Goal: Obtain resource: Download file/media

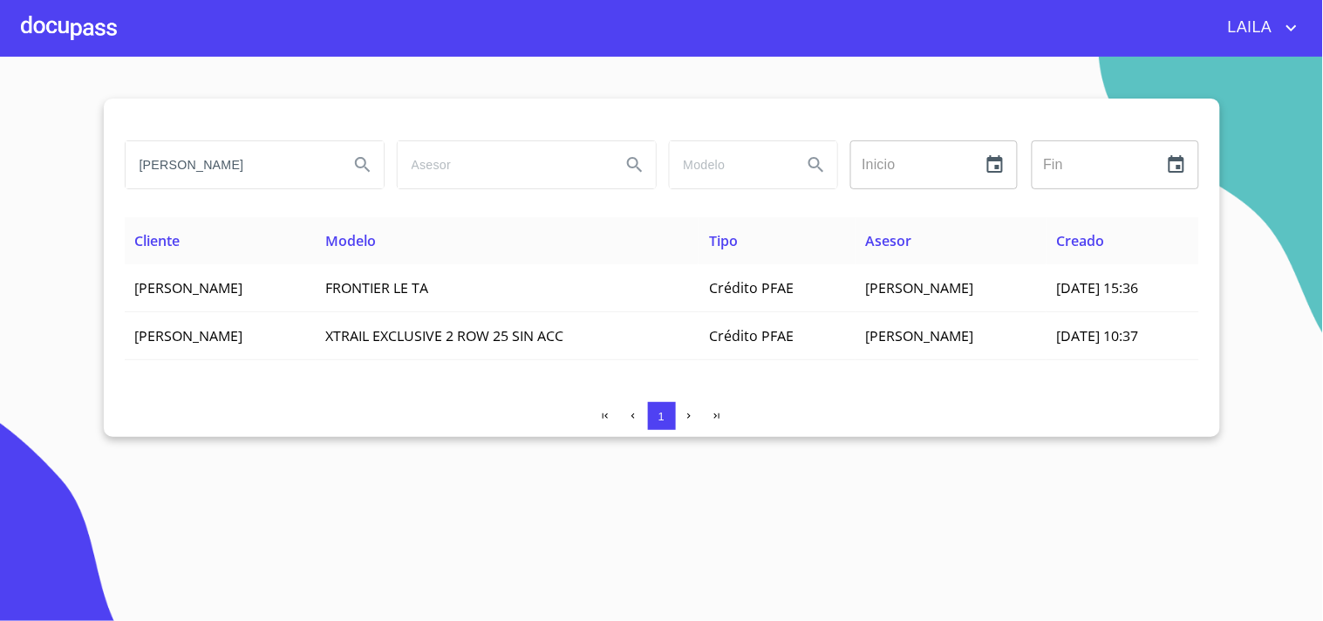
click at [250, 167] on input "[PERSON_NAME]" at bounding box center [230, 164] width 209 height 47
type input "[PERSON_NAME]"
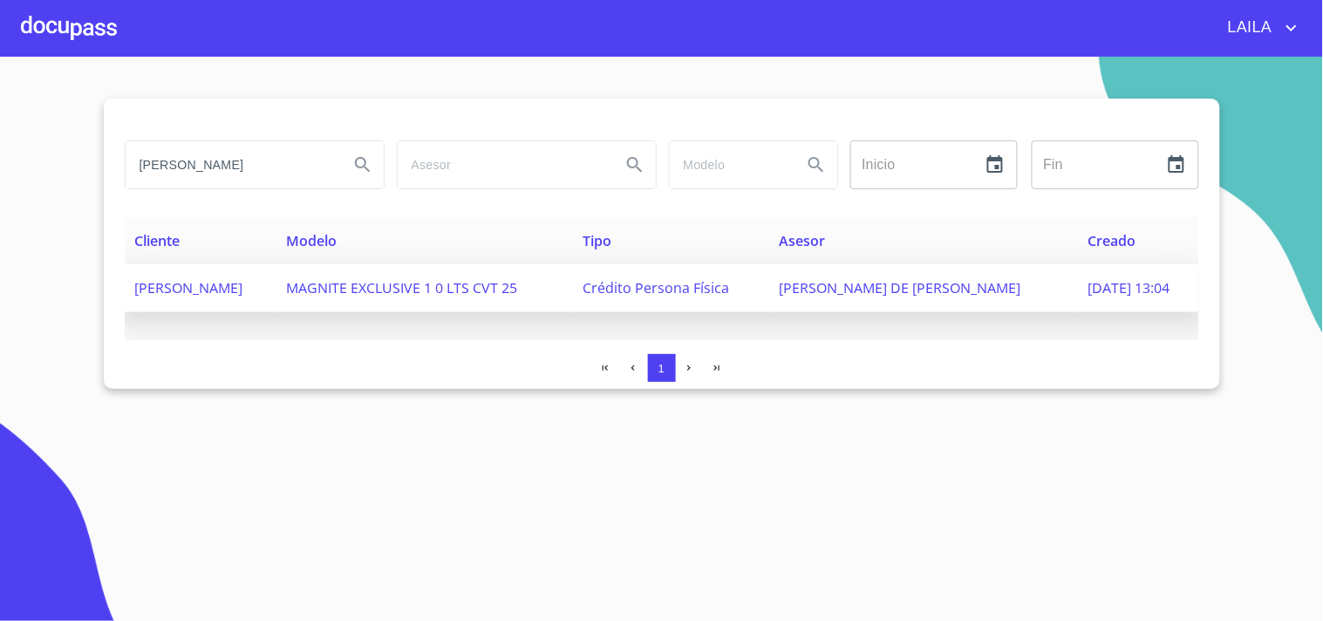
click at [276, 300] on td "[PERSON_NAME]" at bounding box center [201, 288] width 152 height 48
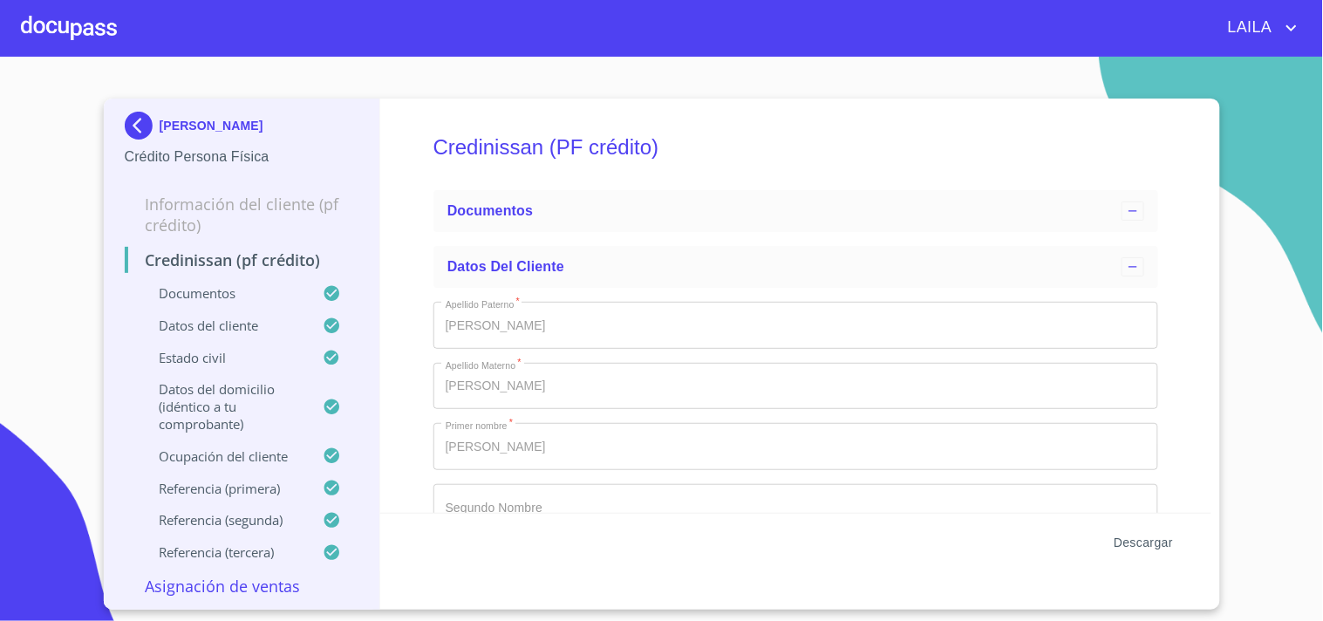
click at [1161, 549] on span "Descargar" at bounding box center [1143, 543] width 59 height 22
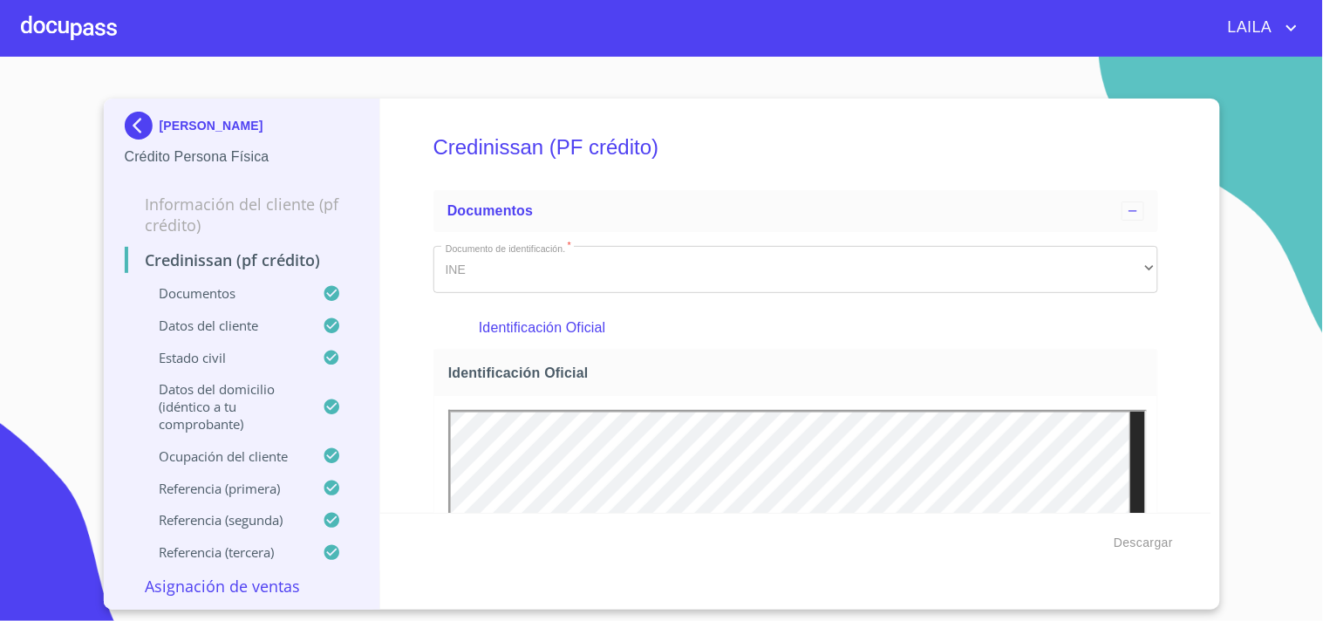
click at [117, 109] on div "[PERSON_NAME] Crédito Persona Física Información del cliente (PF crédito) Credi…" at bounding box center [242, 354] width 277 height 511
click at [125, 114] on img at bounding box center [142, 126] width 35 height 28
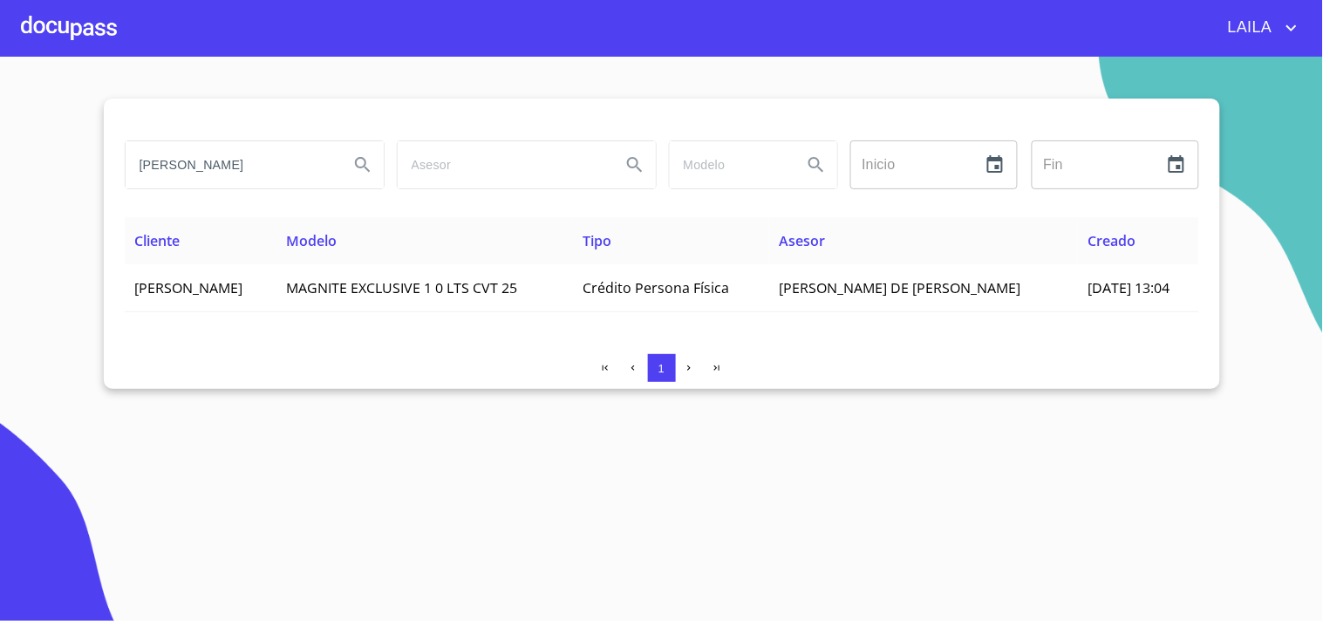
click at [201, 153] on input "[PERSON_NAME]" at bounding box center [230, 164] width 209 height 47
type input "[PERSON_NAME]"
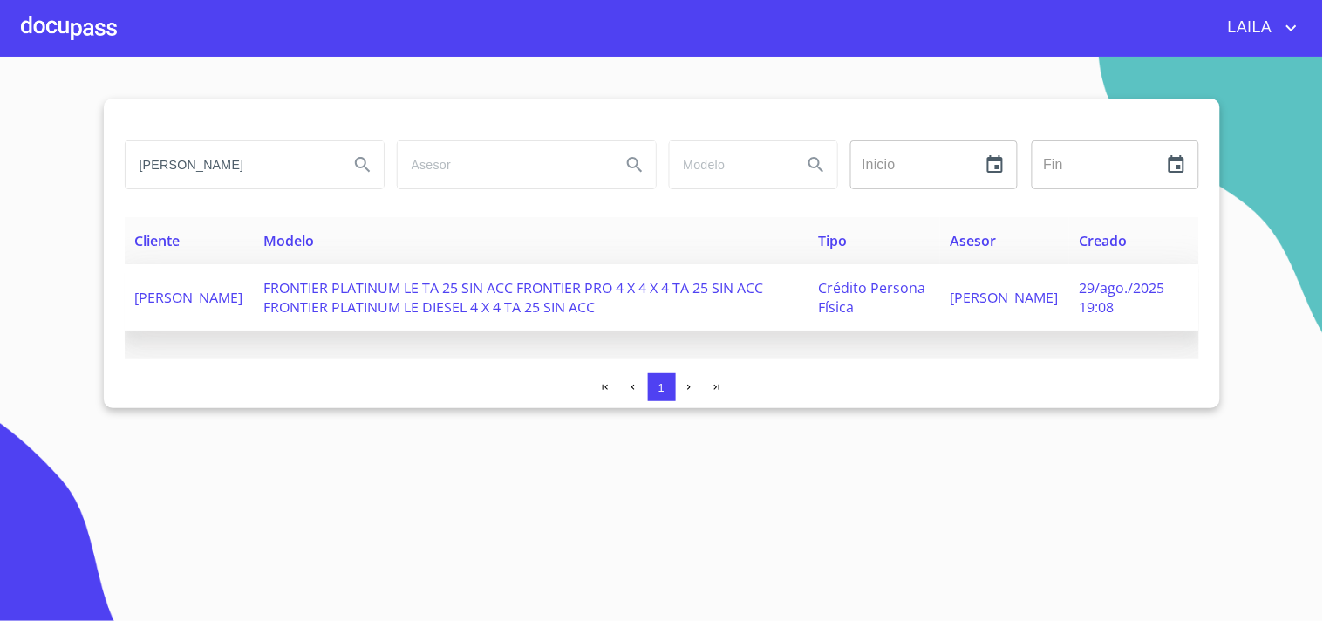
click at [244, 297] on td "[PERSON_NAME]" at bounding box center [189, 297] width 129 height 67
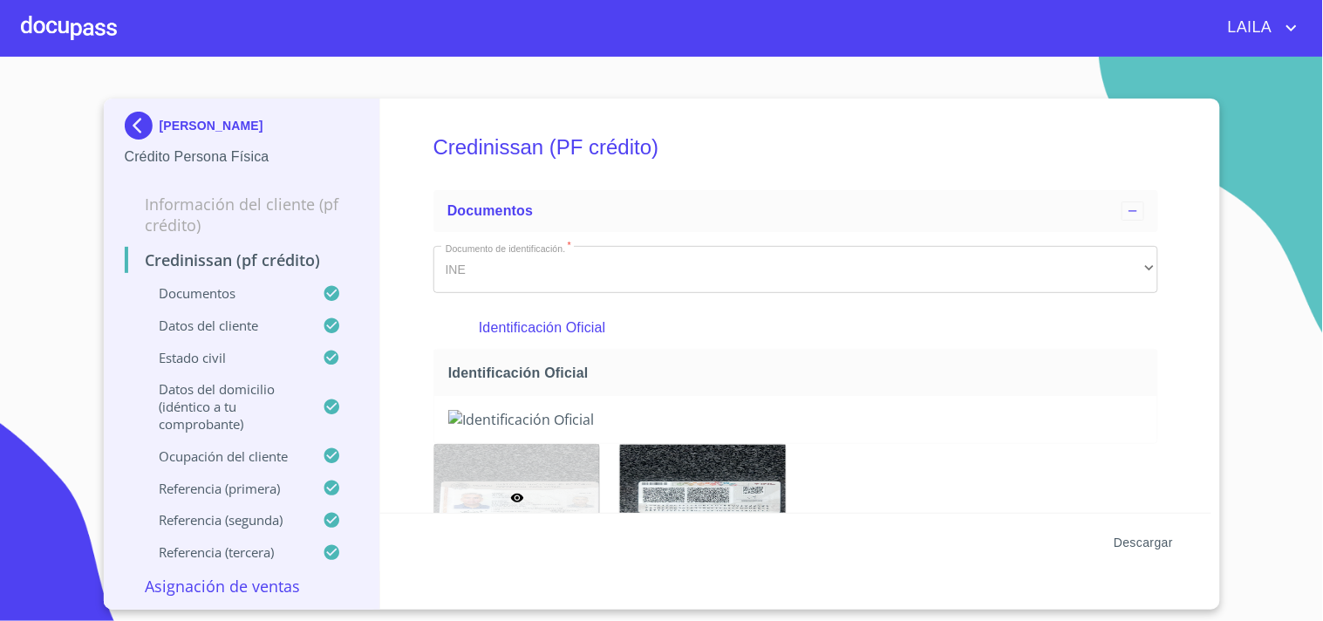
click at [1120, 542] on span "Descargar" at bounding box center [1143, 543] width 59 height 22
click at [133, 124] on img at bounding box center [142, 126] width 35 height 28
